Goal: Information Seeking & Learning: Learn about a topic

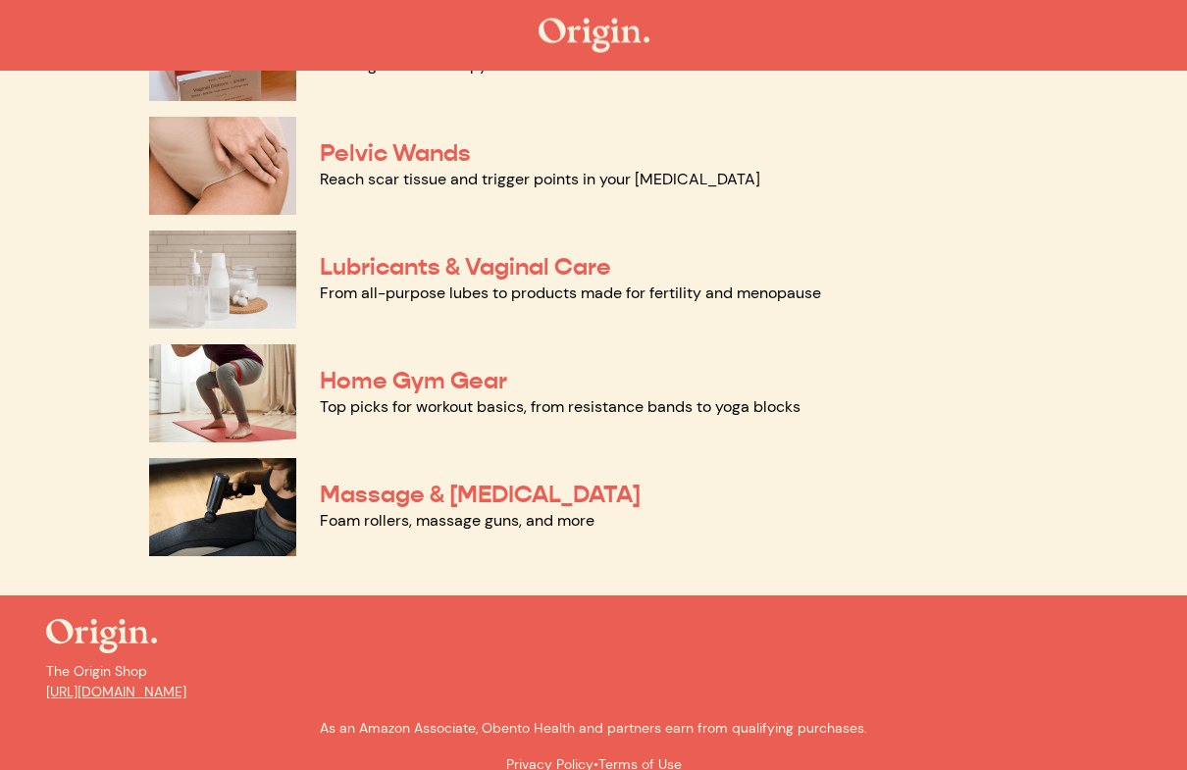
scroll to position [982, 0]
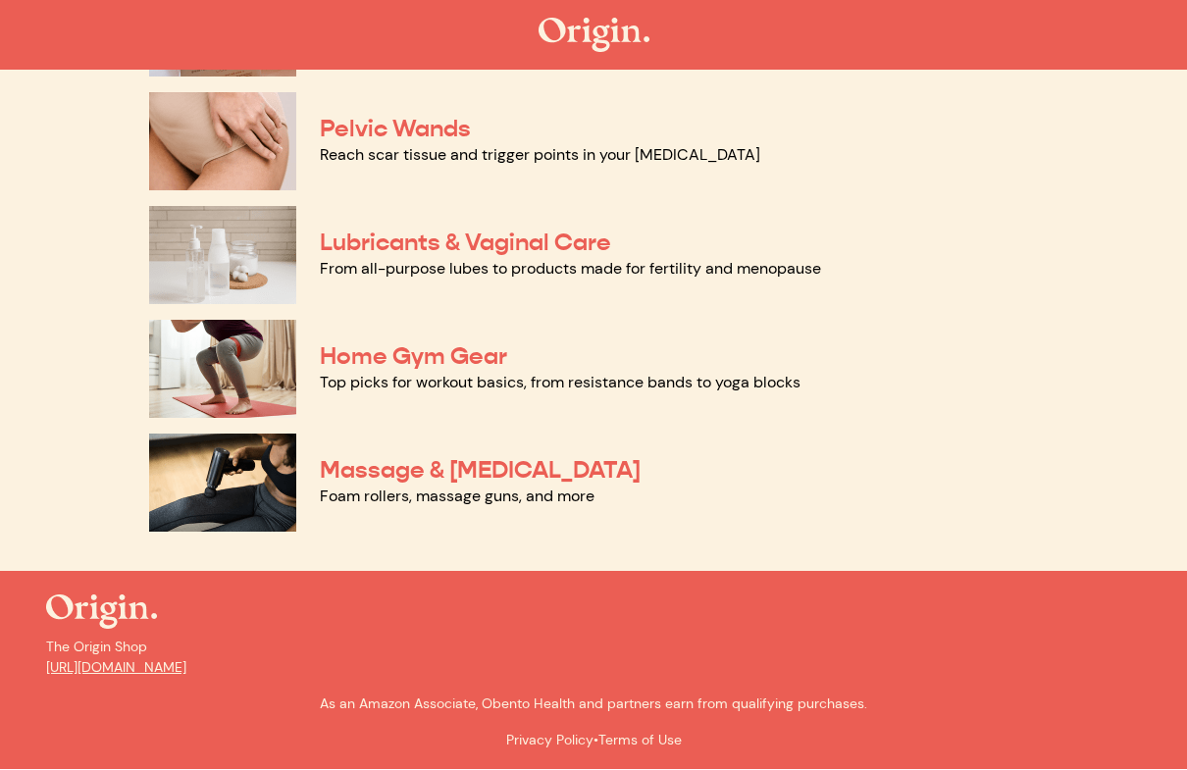
click at [637, 476] on link "Massage & Myofascial Release" at bounding box center [480, 470] width 321 height 29
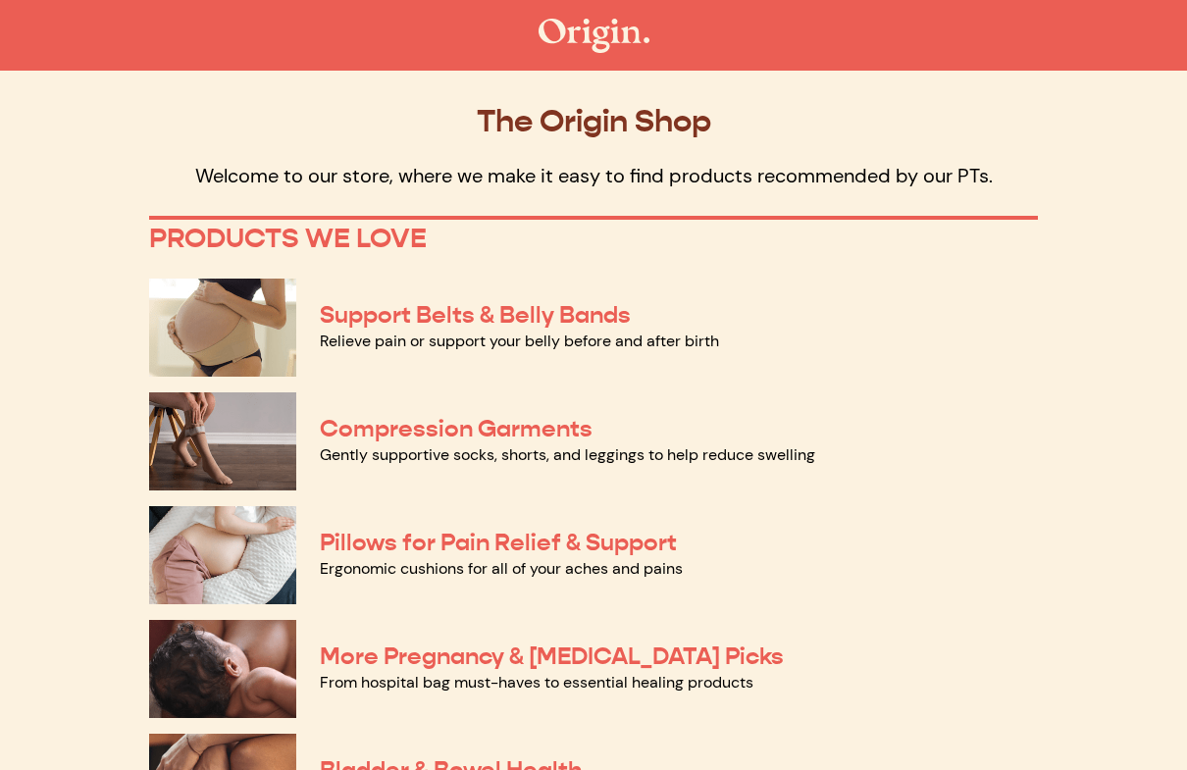
scroll to position [983, 0]
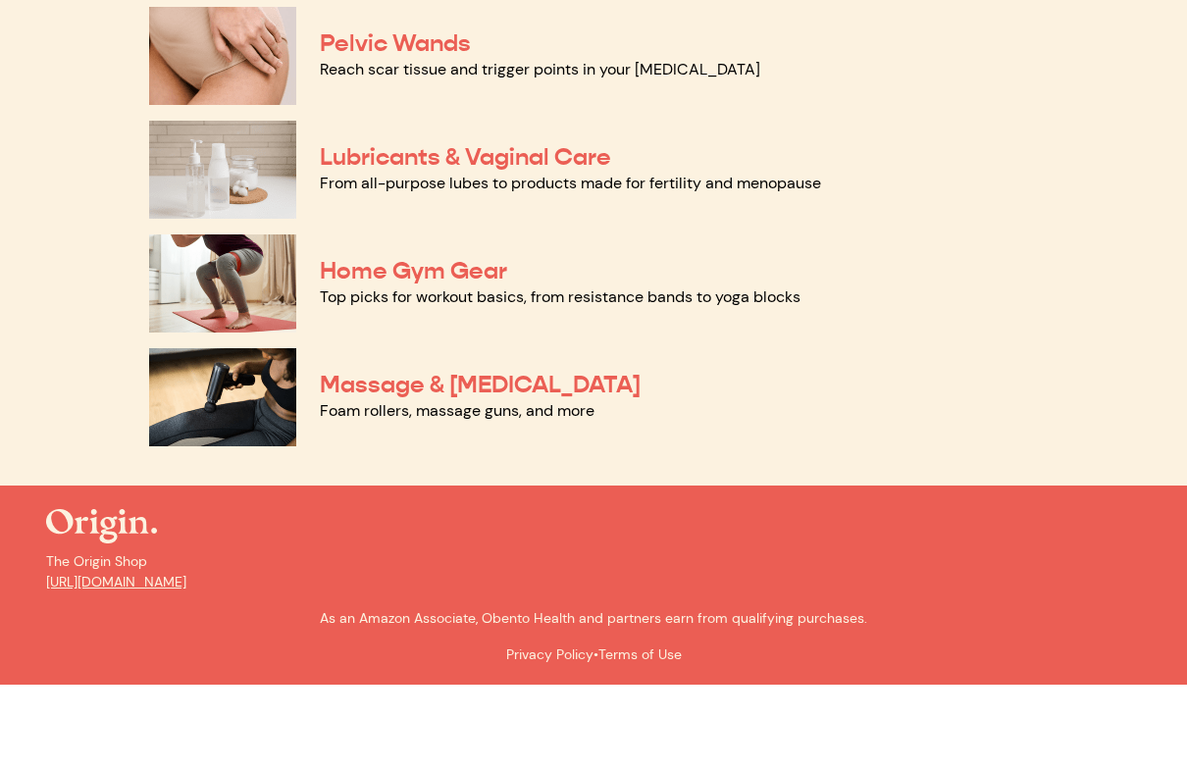
click at [396, 342] on link "Home Gym Gear" at bounding box center [413, 356] width 187 height 29
click at [561, 228] on link "Lubricants & Vaginal Care" at bounding box center [465, 242] width 291 height 29
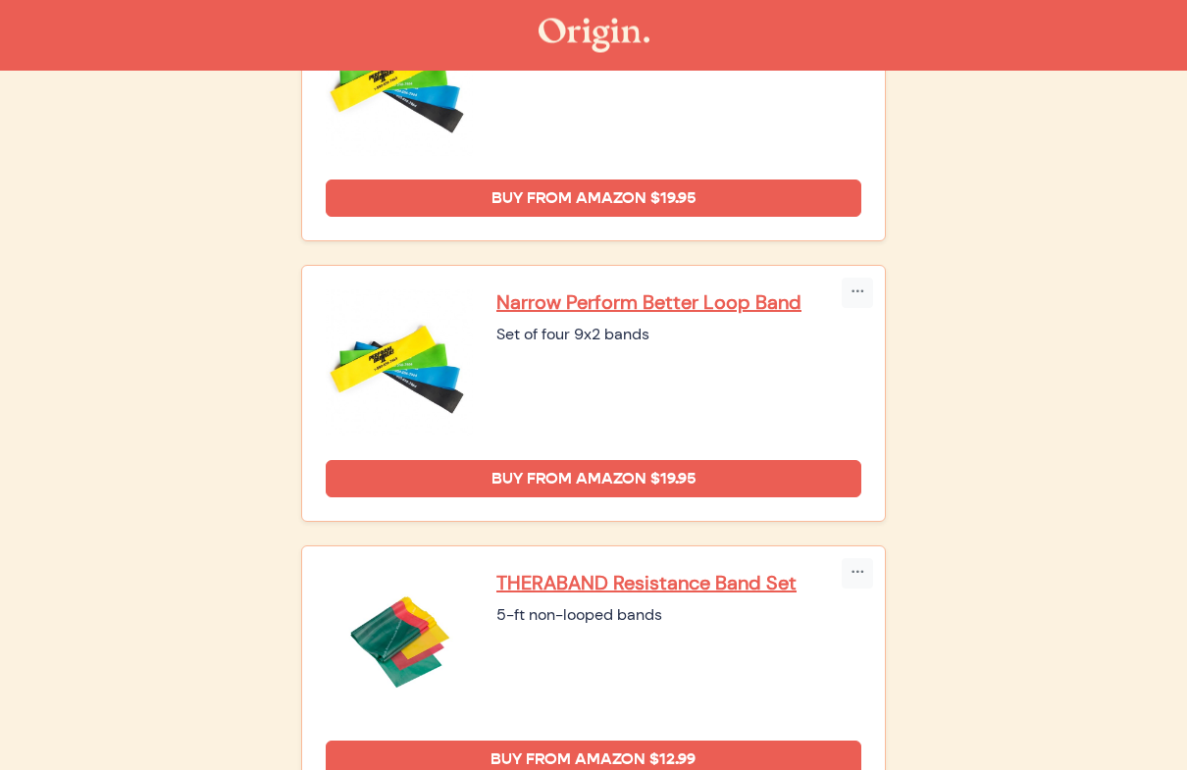
scroll to position [309, 0]
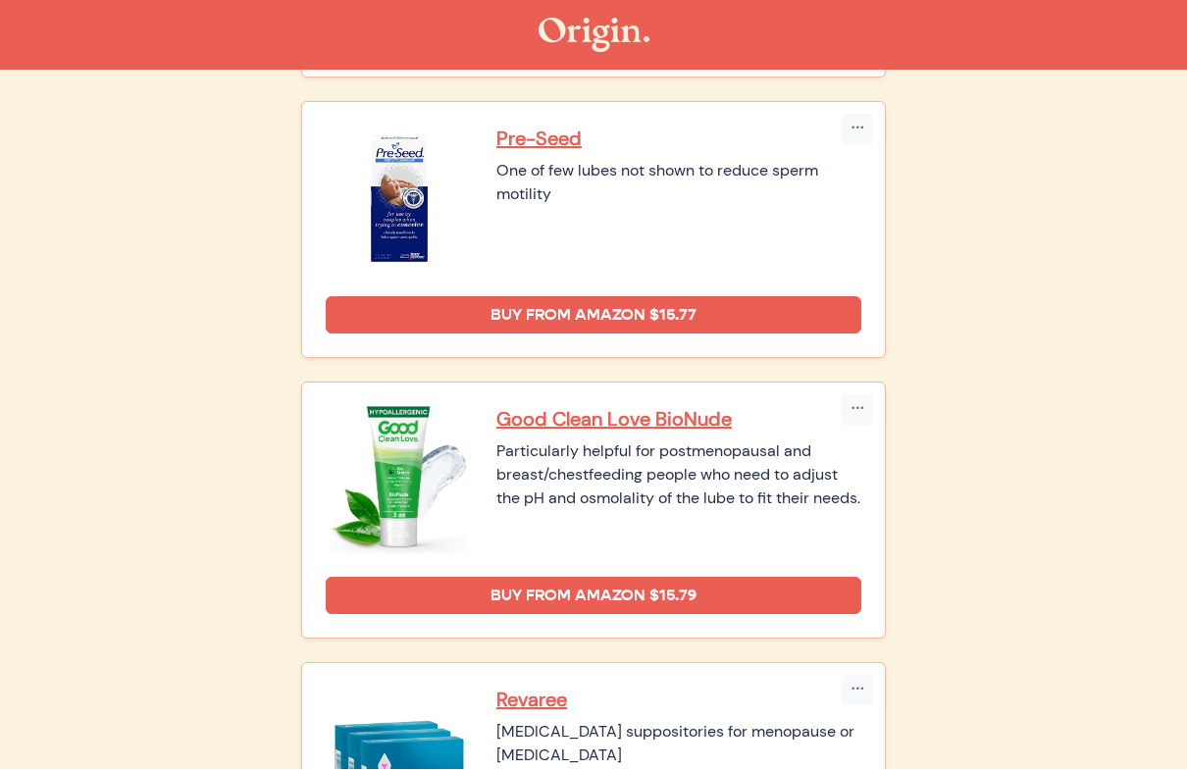
scroll to position [770, 0]
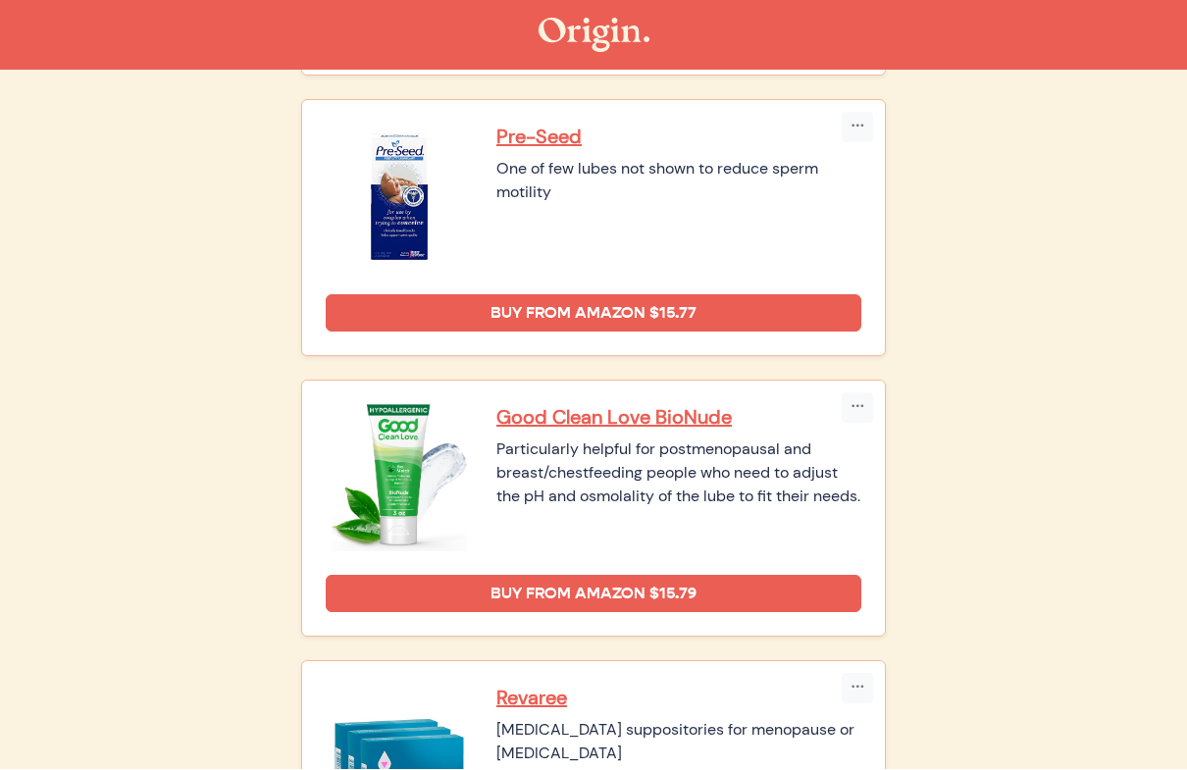
click at [656, 428] on p "Good Clean Love BioNude" at bounding box center [679, 418] width 365 height 26
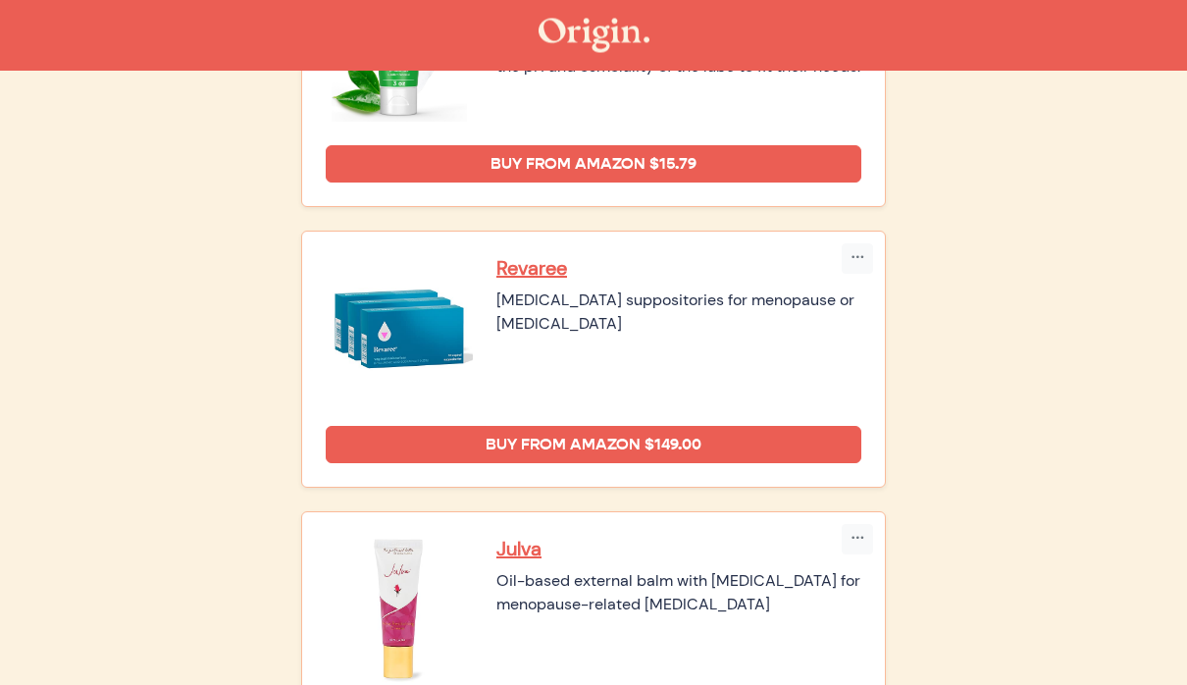
scroll to position [1201, 0]
click at [542, 280] on p "Revaree" at bounding box center [679, 268] width 365 height 26
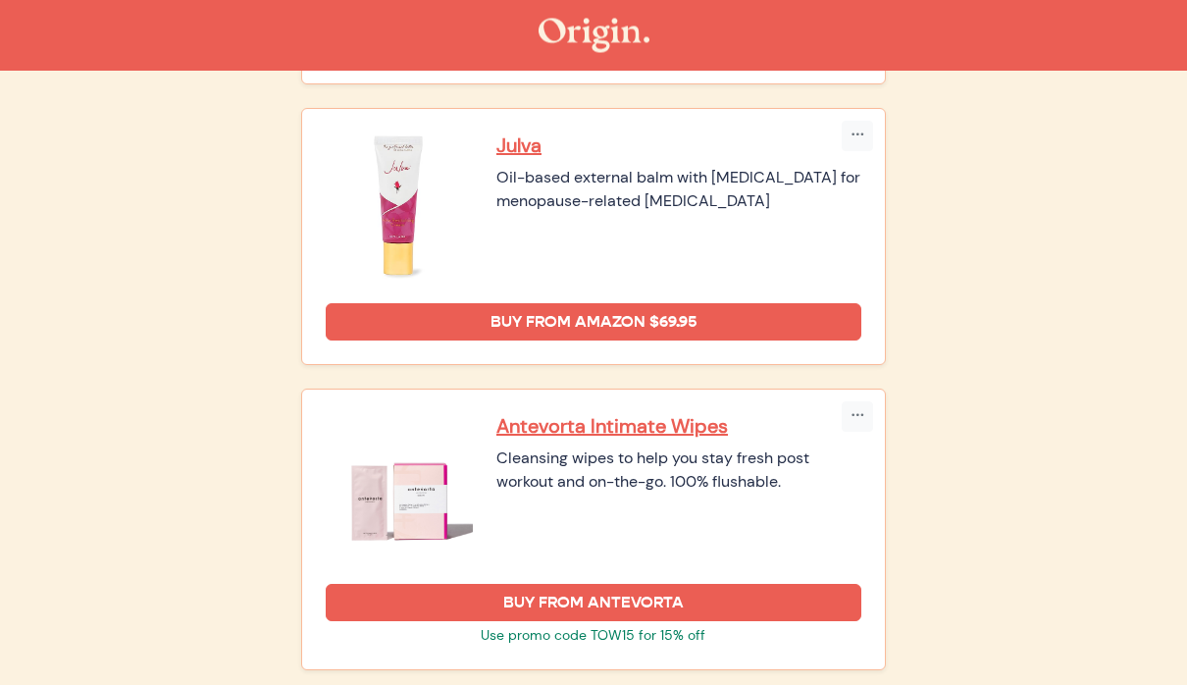
scroll to position [1605, 0]
click at [519, 157] on p "Julva" at bounding box center [679, 145] width 365 height 26
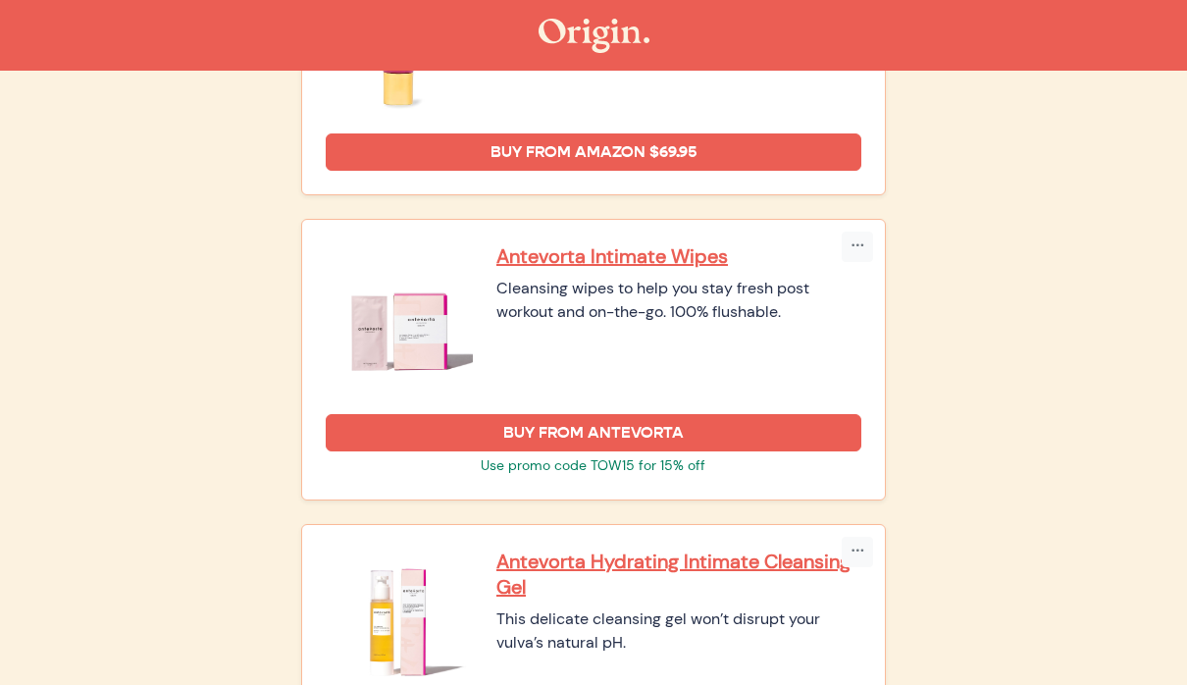
scroll to position [1772, 0]
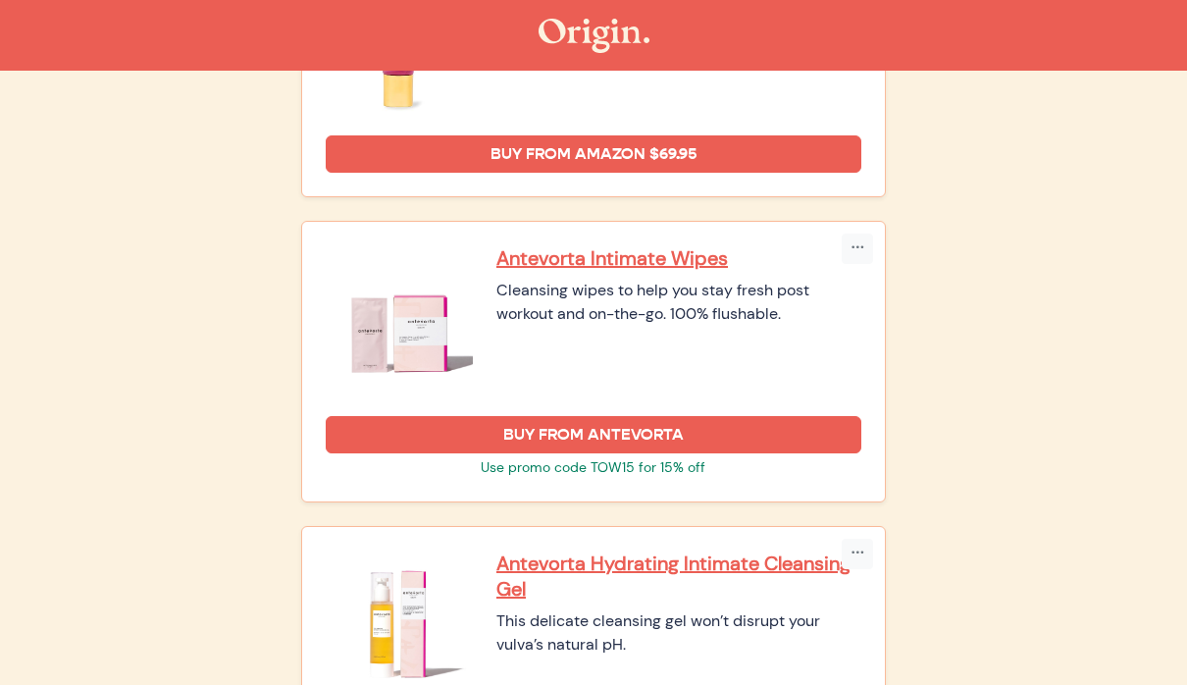
click at [401, 340] on img at bounding box center [399, 318] width 147 height 147
click at [538, 265] on p "Antevorta Intimate Wipes" at bounding box center [679, 258] width 365 height 26
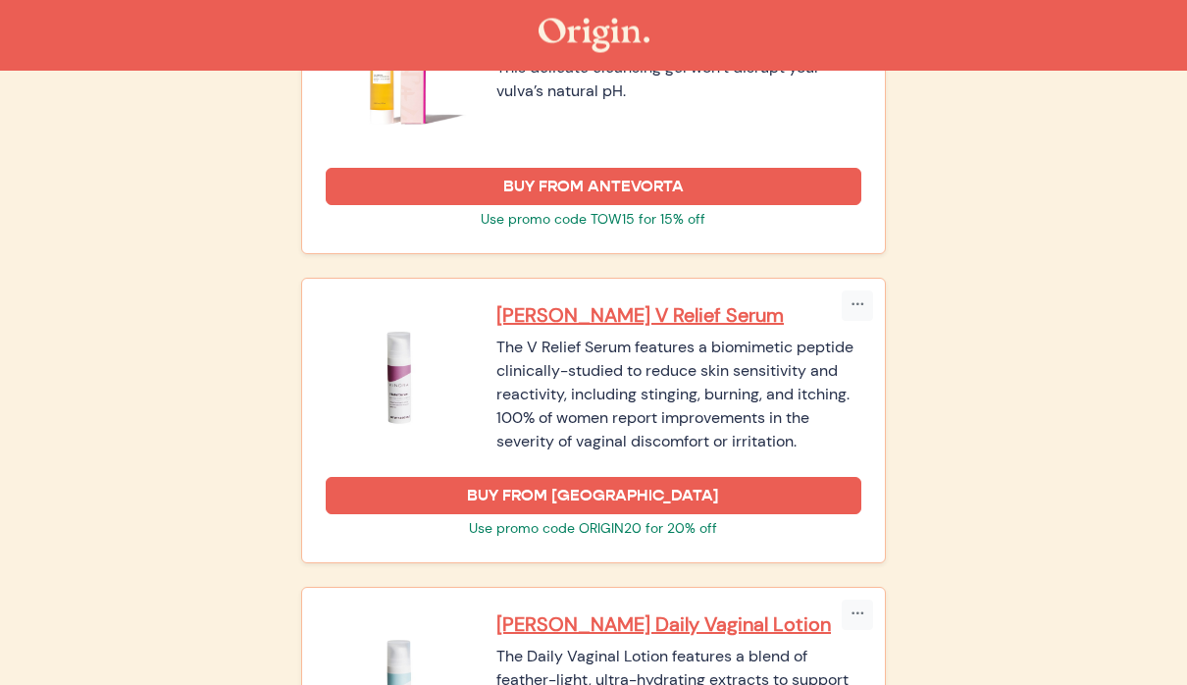
scroll to position [2326, 0]
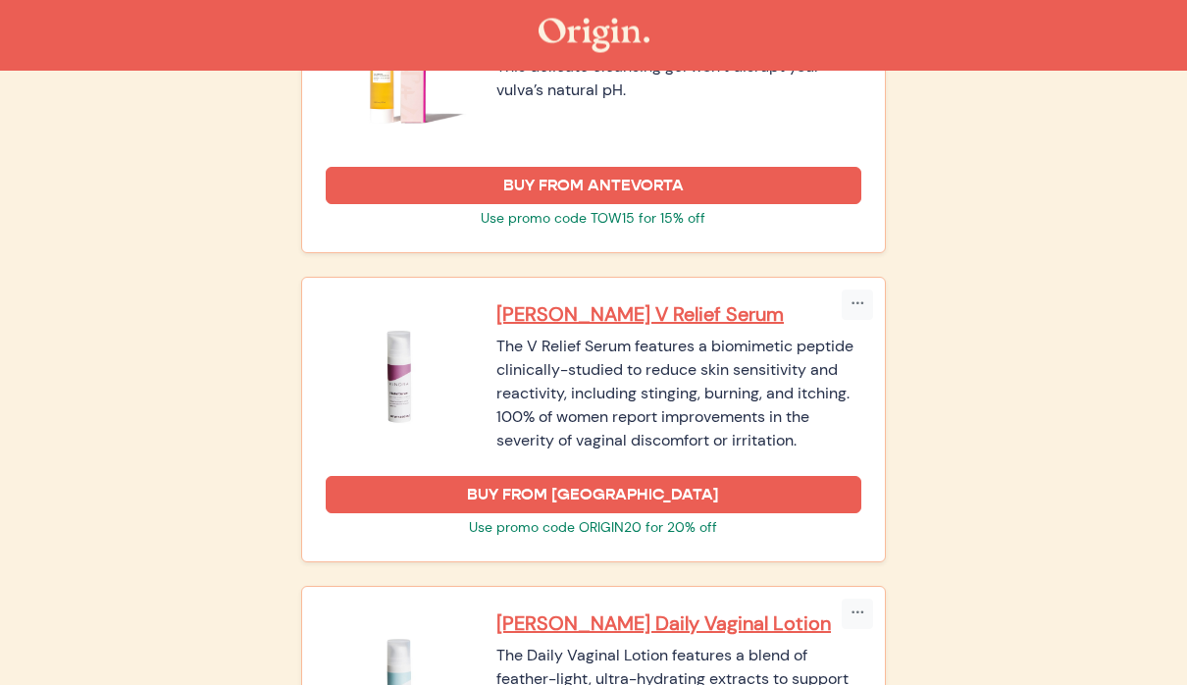
click at [559, 315] on p "[PERSON_NAME] V Relief Serum" at bounding box center [679, 315] width 365 height 26
